Goal: Communication & Community: Ask a question

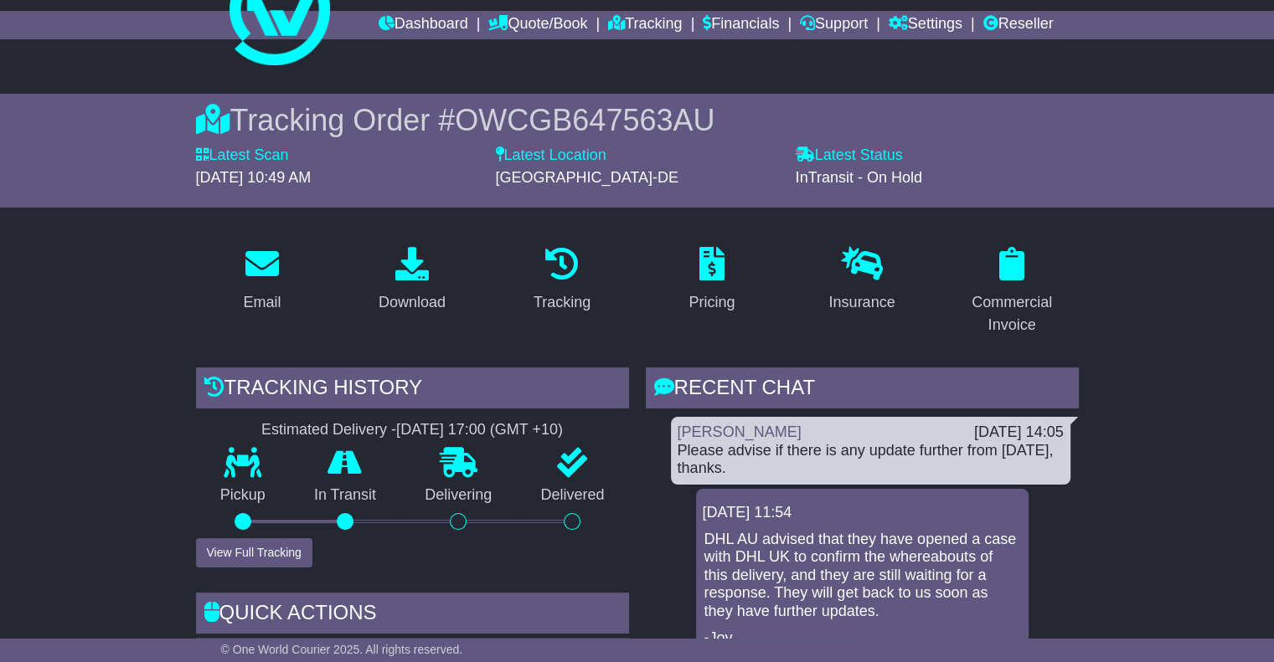
scroll to position [54, 0]
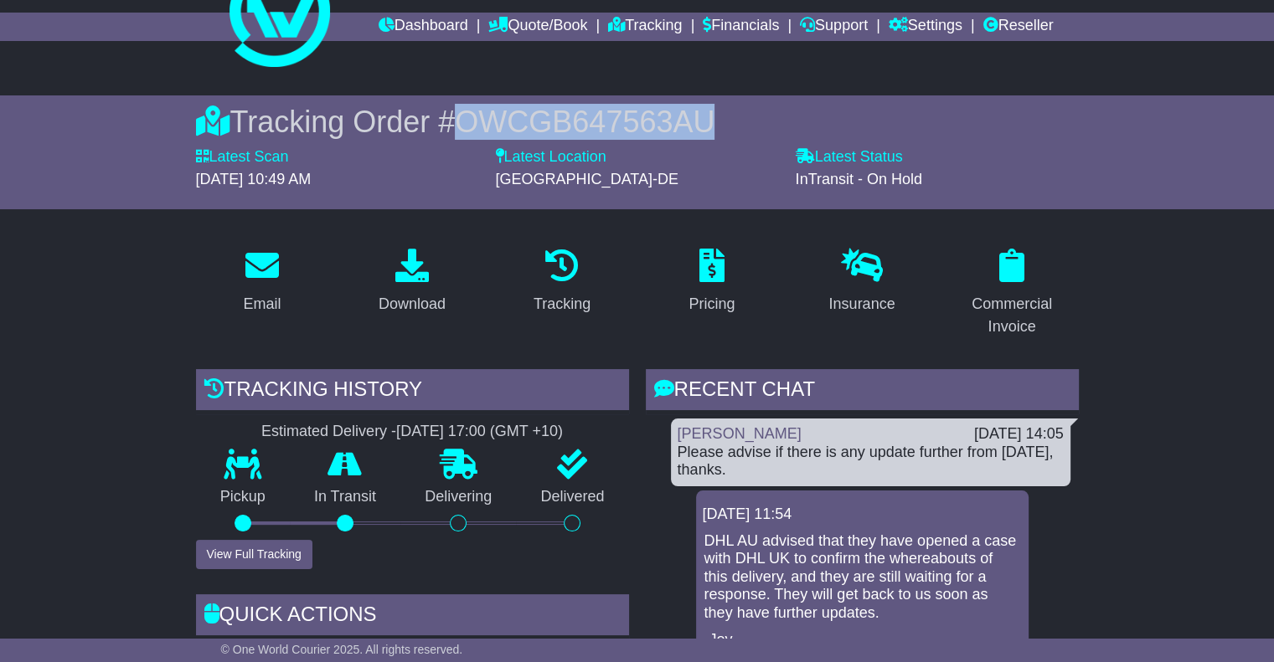
drag, startPoint x: 471, startPoint y: 12, endPoint x: 711, endPoint y: 105, distance: 257.7
click at [711, 105] on span "OWCGB647563AU" at bounding box center [585, 122] width 260 height 34
copy span "OWCGB647563AU"
click at [412, 34] on link "Dashboard" at bounding box center [424, 27] width 90 height 28
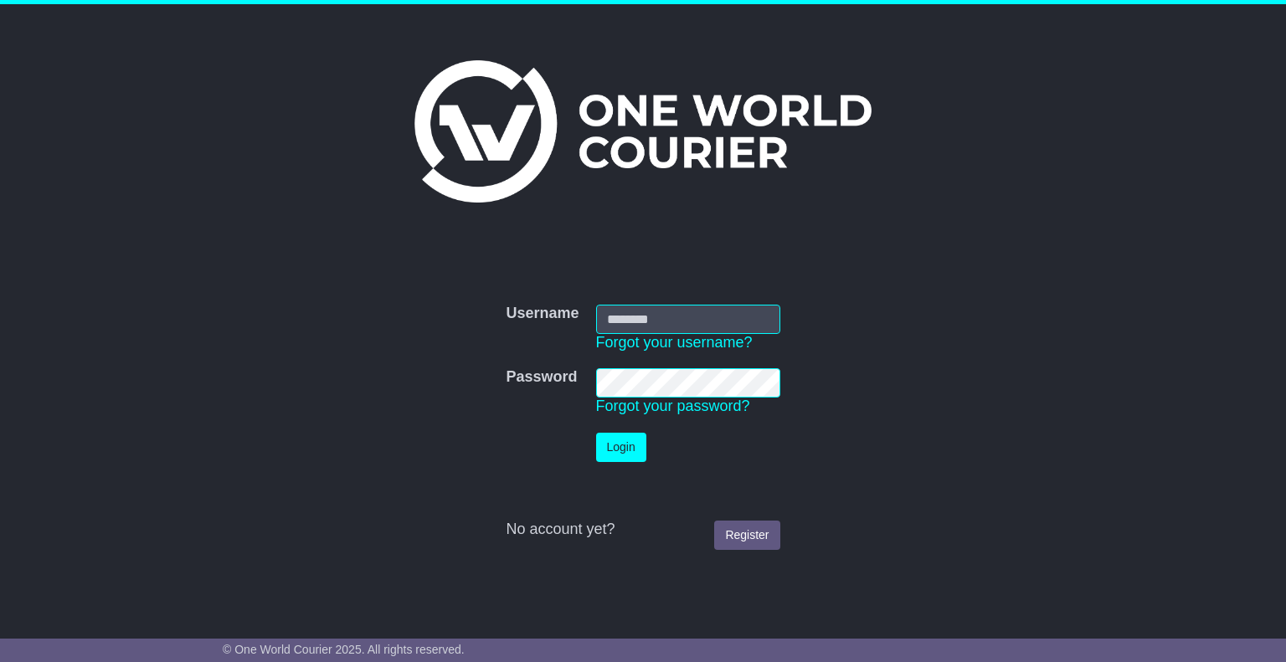
type input "*******"
click at [620, 455] on button "Login" at bounding box center [621, 447] width 50 height 29
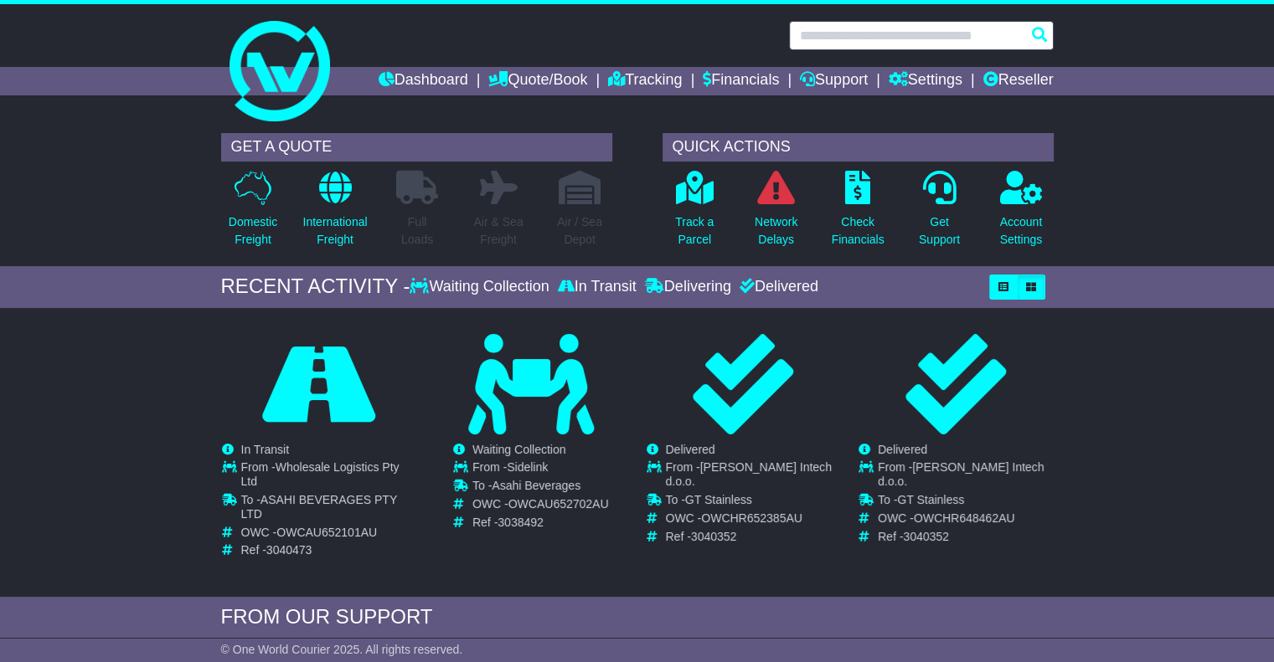
click at [888, 44] on input "text" at bounding box center [921, 35] width 265 height 29
paste input "**********"
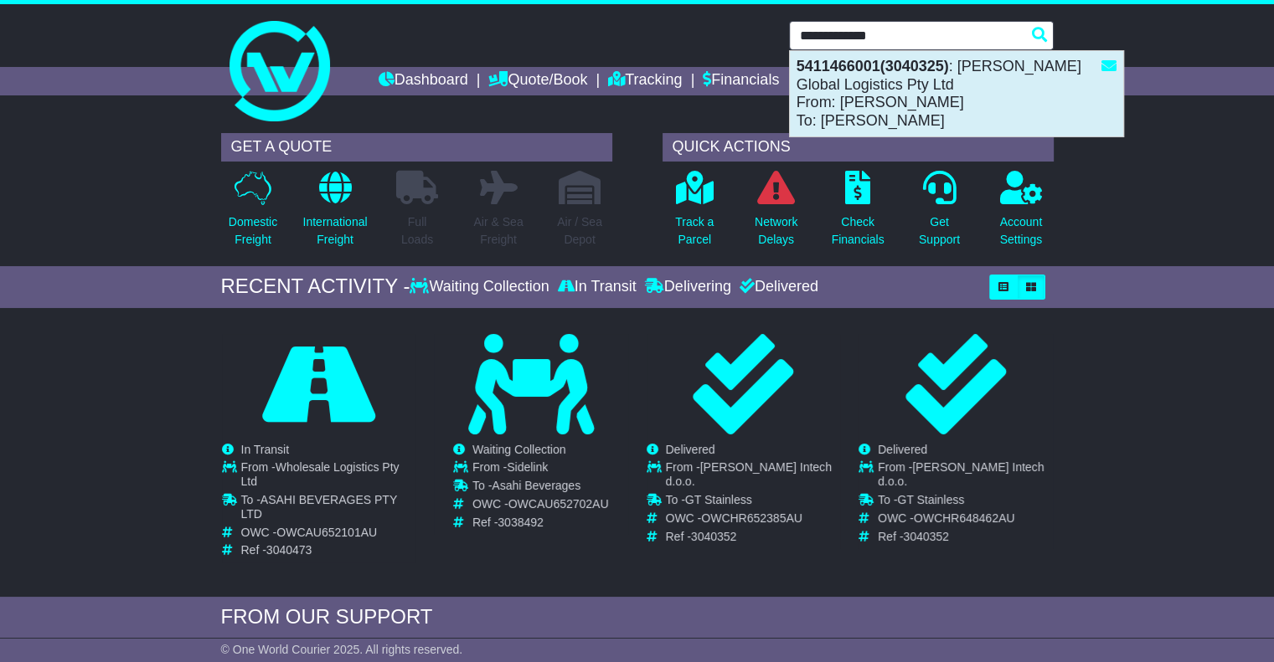
click at [869, 78] on div "5411466001(3040325) : Clarke Global Logistics Pty Ltd From: KAYLEIGH GLYNN To: …" at bounding box center [956, 93] width 333 height 85
type input "**********"
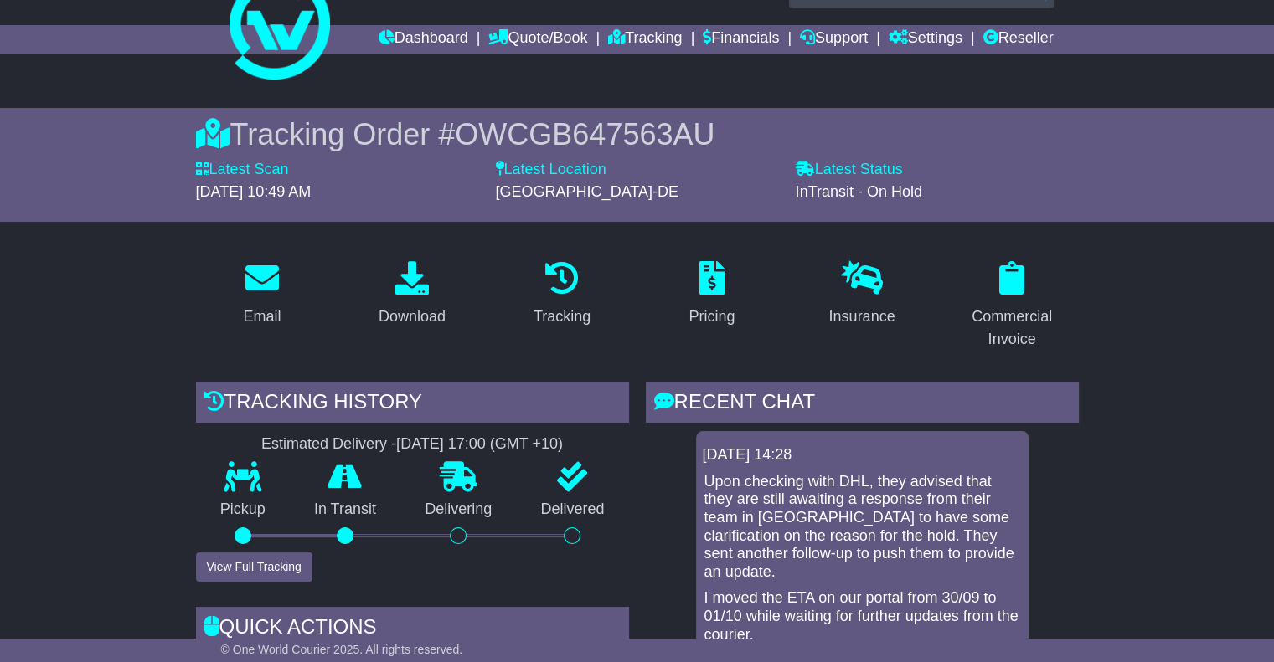
click at [1273, 621] on html "[PERSON_NAME] Logout [PERSON_NAME] [PERSON_NAME][EMAIL_ADDRESS][DOMAIN_NAME] 03…" at bounding box center [637, 289] width 1274 height 662
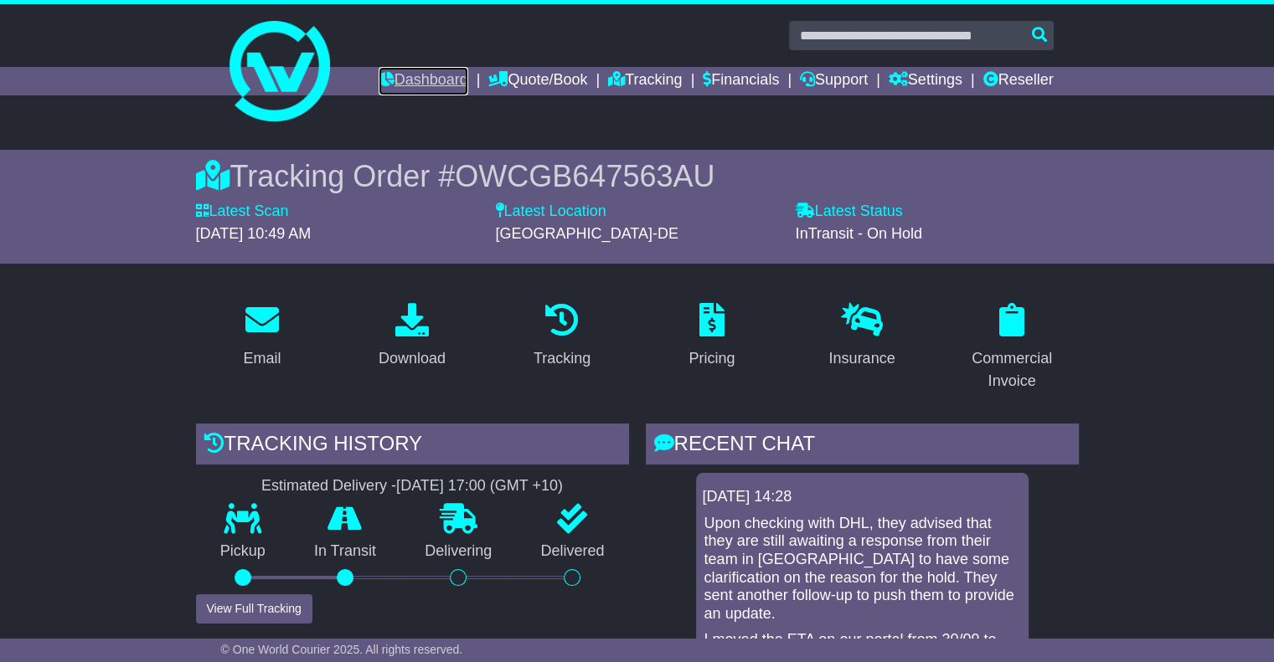
click at [406, 75] on link "Dashboard" at bounding box center [424, 81] width 90 height 28
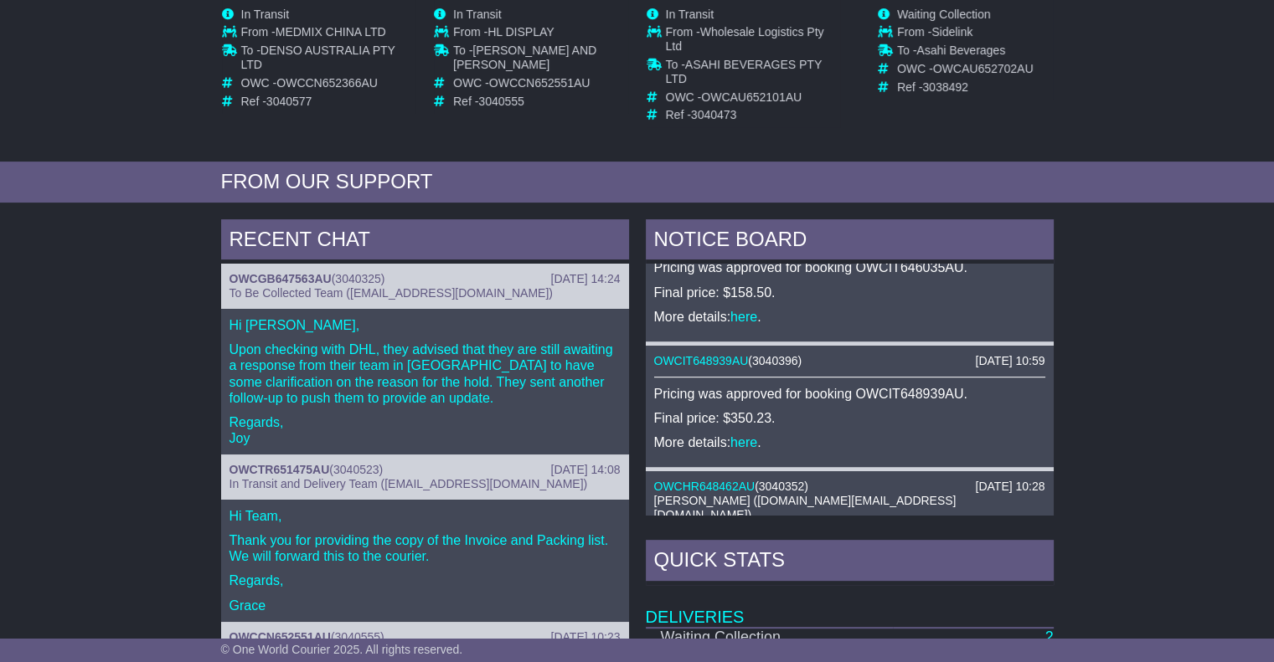
scroll to position [991, 0]
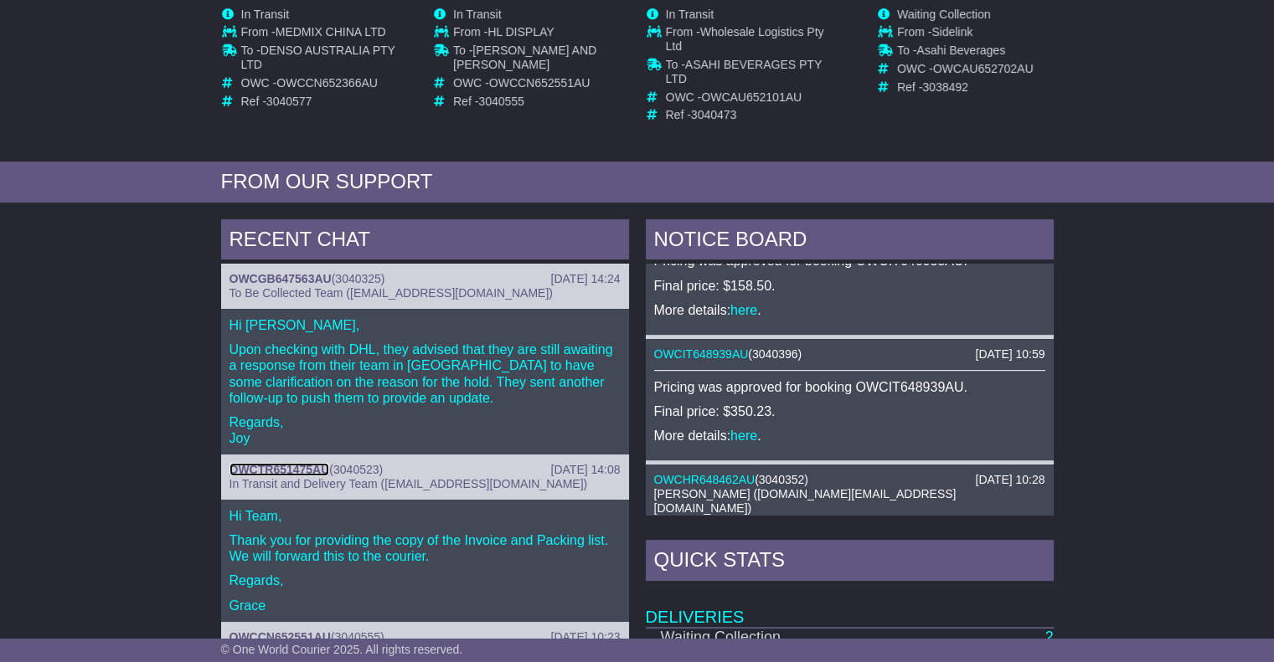
click at [310, 466] on link "OWCTR651475AU" at bounding box center [279, 469] width 100 height 13
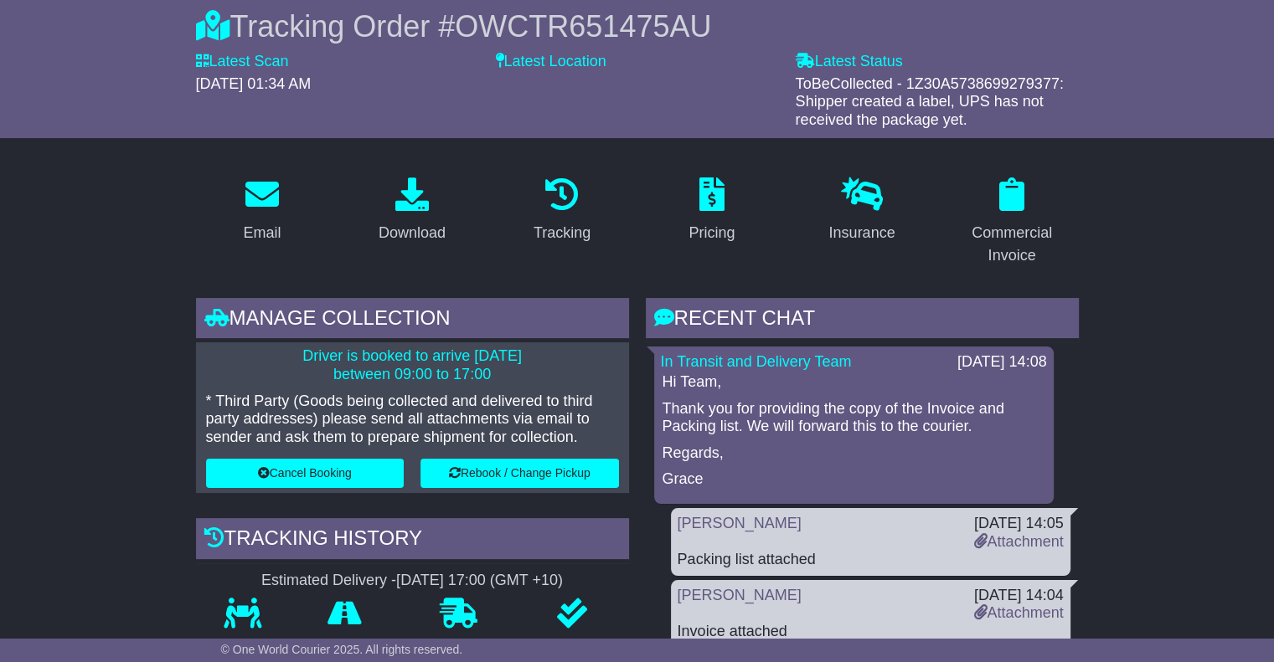
click at [1273, 512] on html "Assunta Logout Assunta Bux assunta@clarkeglobal.com.au 03 9854 3000 Change Pass…" at bounding box center [637, 181] width 1274 height 662
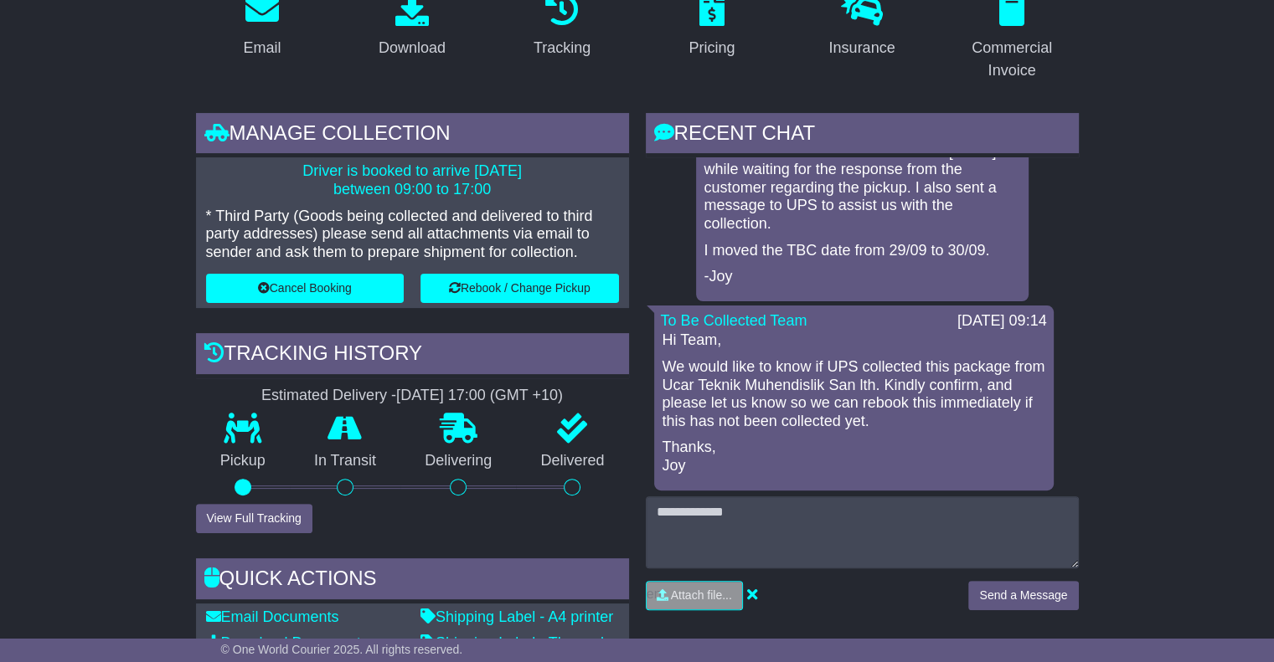
scroll to position [687, 0]
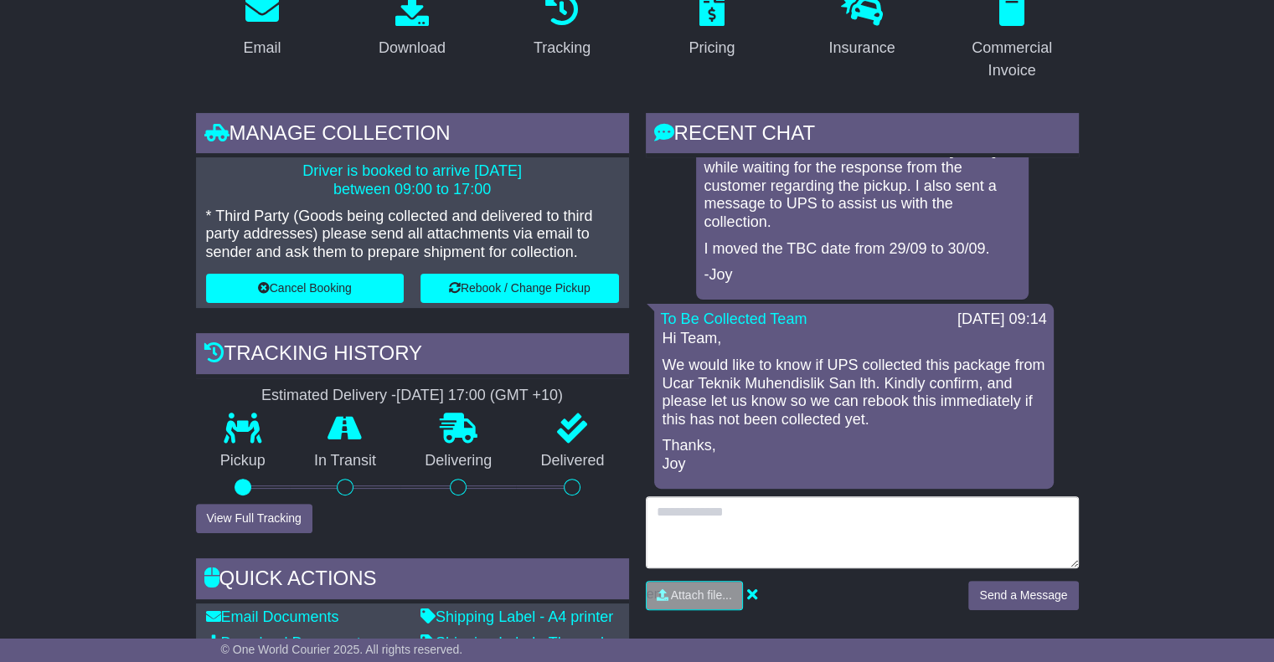
click at [785, 518] on textarea at bounding box center [862, 533] width 433 height 72
type textarea "*"
type textarea "**********"
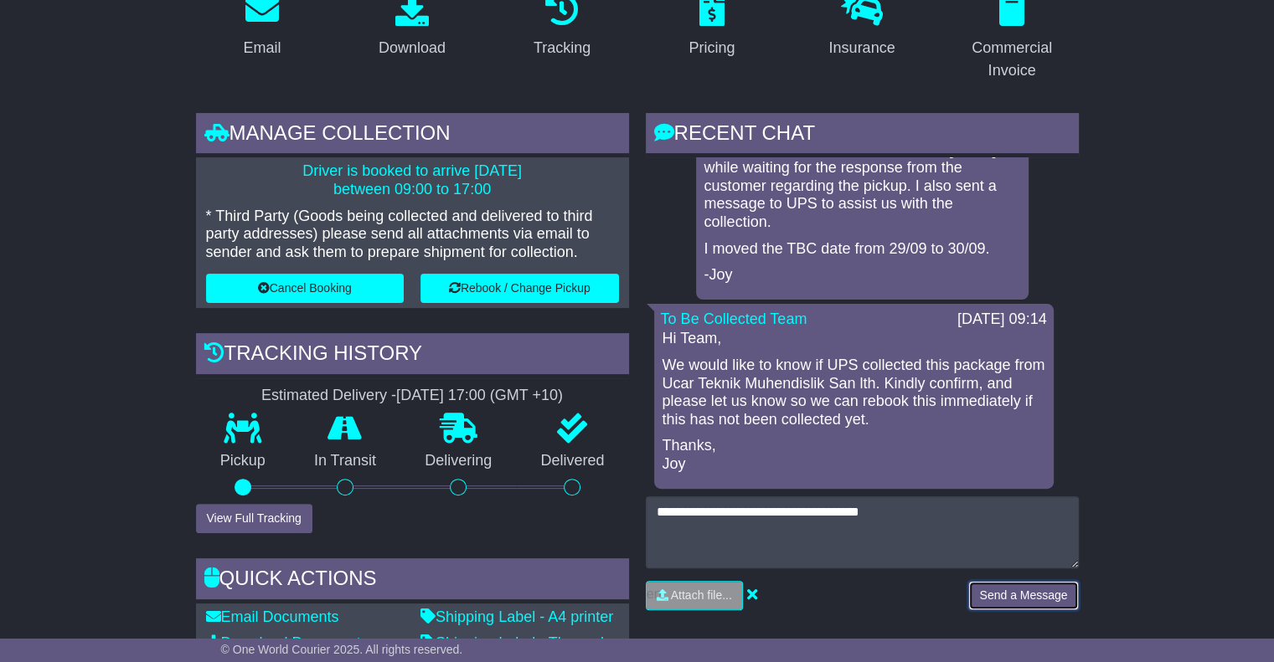
click at [1074, 594] on button "Send a Message" at bounding box center [1023, 595] width 110 height 29
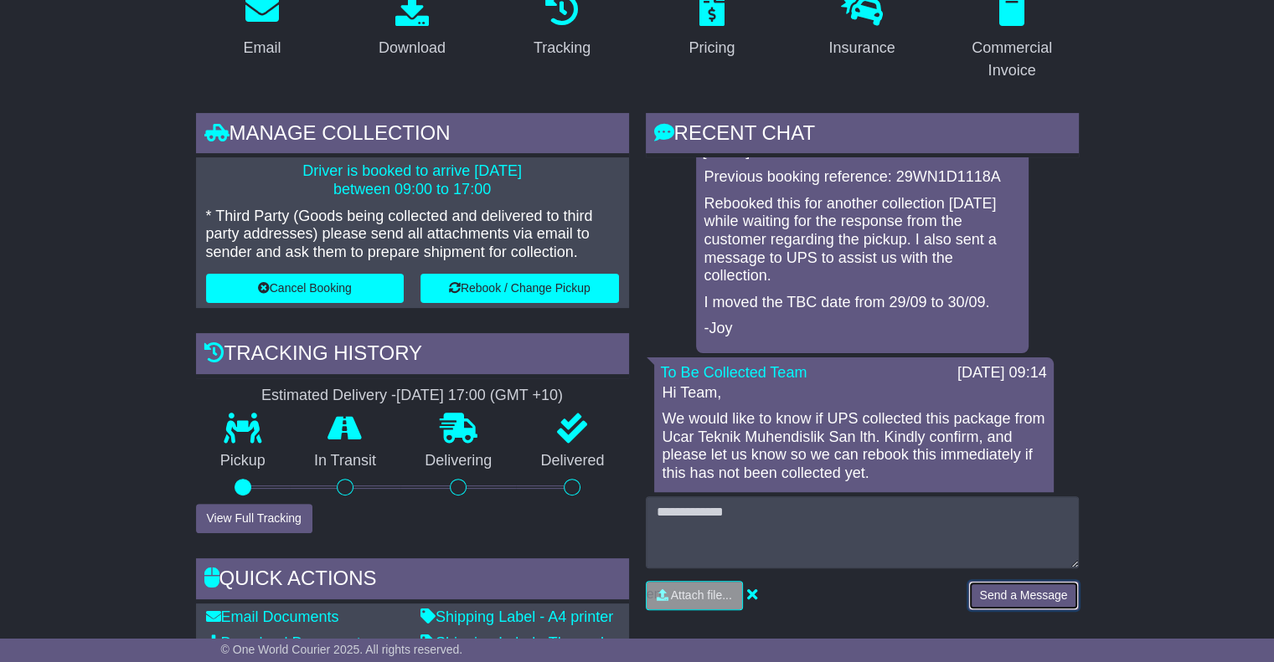
drag, startPoint x: 1074, startPoint y: 594, endPoint x: 429, endPoint y: 451, distance: 660.5
